Goal: Task Accomplishment & Management: Manage account settings

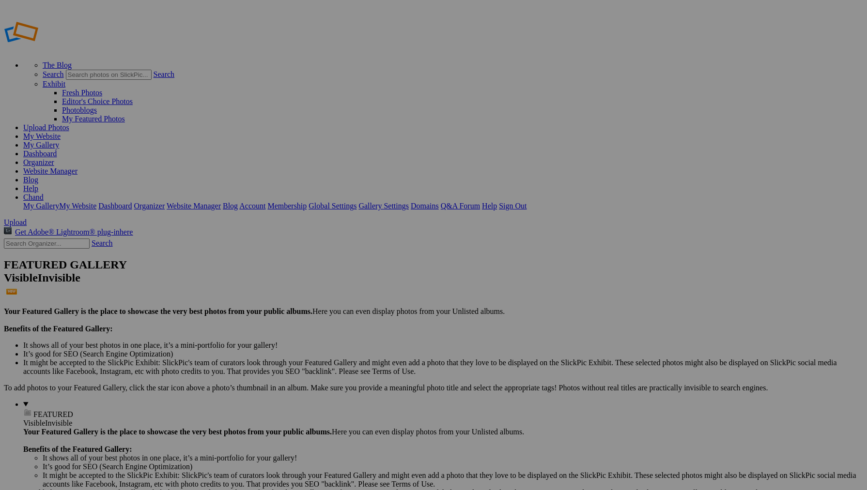
click at [77, 167] on link "Website Manager" at bounding box center [50, 171] width 54 height 8
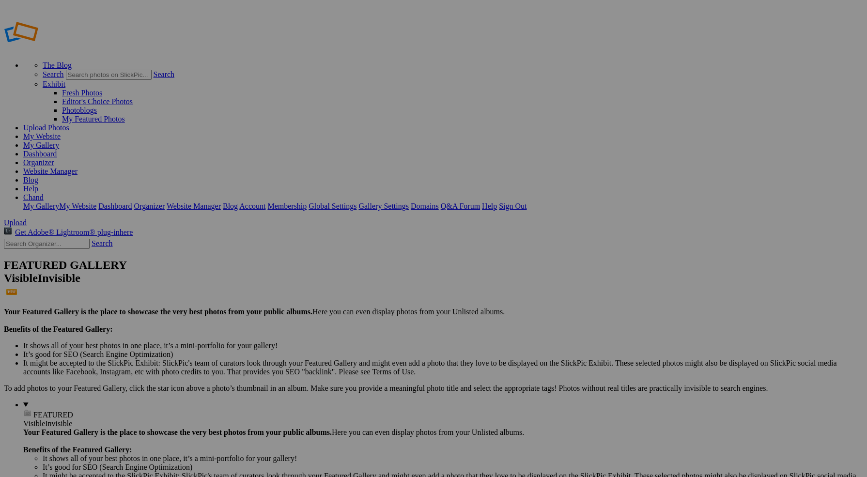
click at [57, 150] on link "Dashboard" at bounding box center [39, 154] width 33 height 8
type input "[GEOGRAPHIC_DATA]"
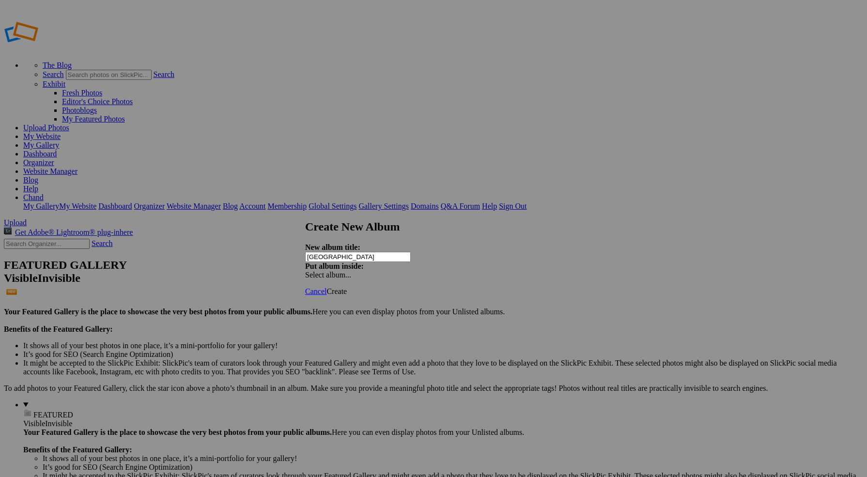
click at [347, 287] on span "Create" at bounding box center [336, 291] width 20 height 8
click at [77, 167] on link "Website Manager" at bounding box center [50, 171] width 54 height 8
